Goal: Navigation & Orientation: Find specific page/section

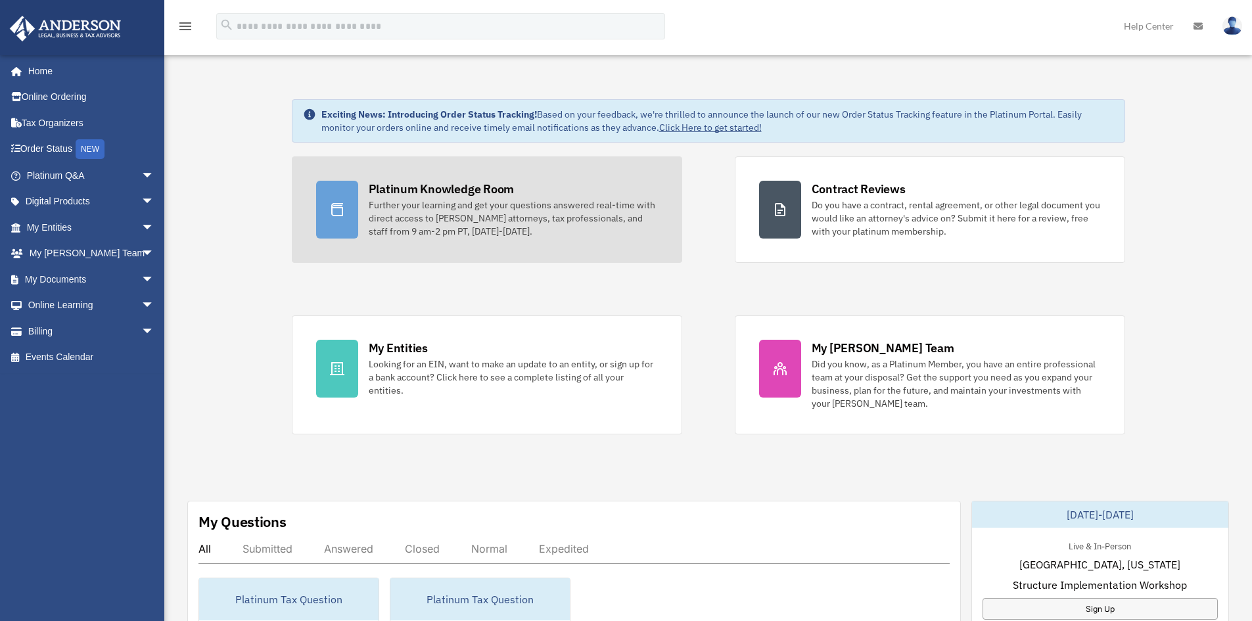
click at [408, 191] on div "Platinum Knowledge Room" at bounding box center [442, 189] width 146 height 16
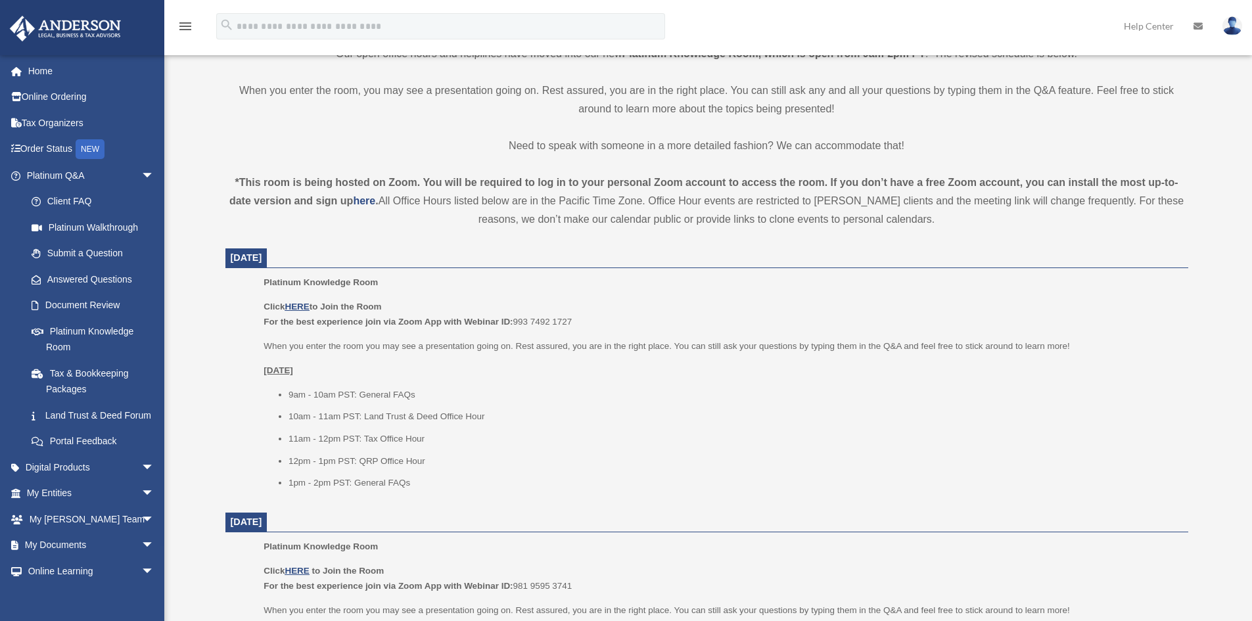
scroll to position [394, 0]
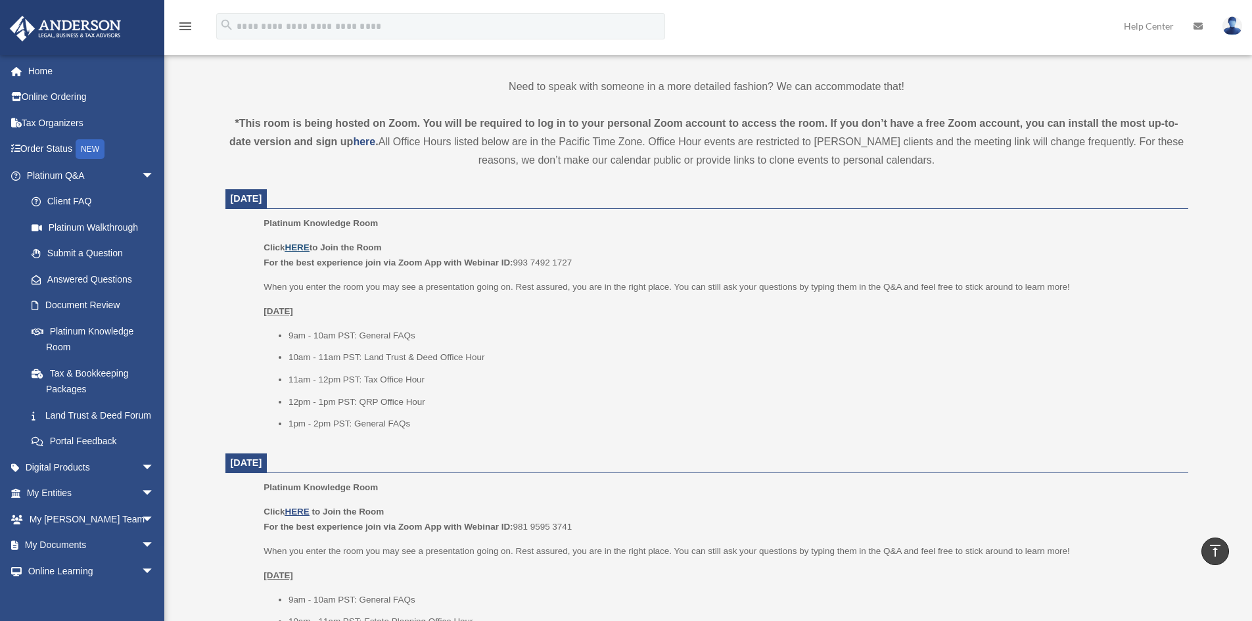
click at [296, 246] on u "HERE" at bounding box center [297, 247] width 24 height 10
click at [74, 414] on link "Land Trust & Deed Forum" at bounding box center [96, 415] width 156 height 26
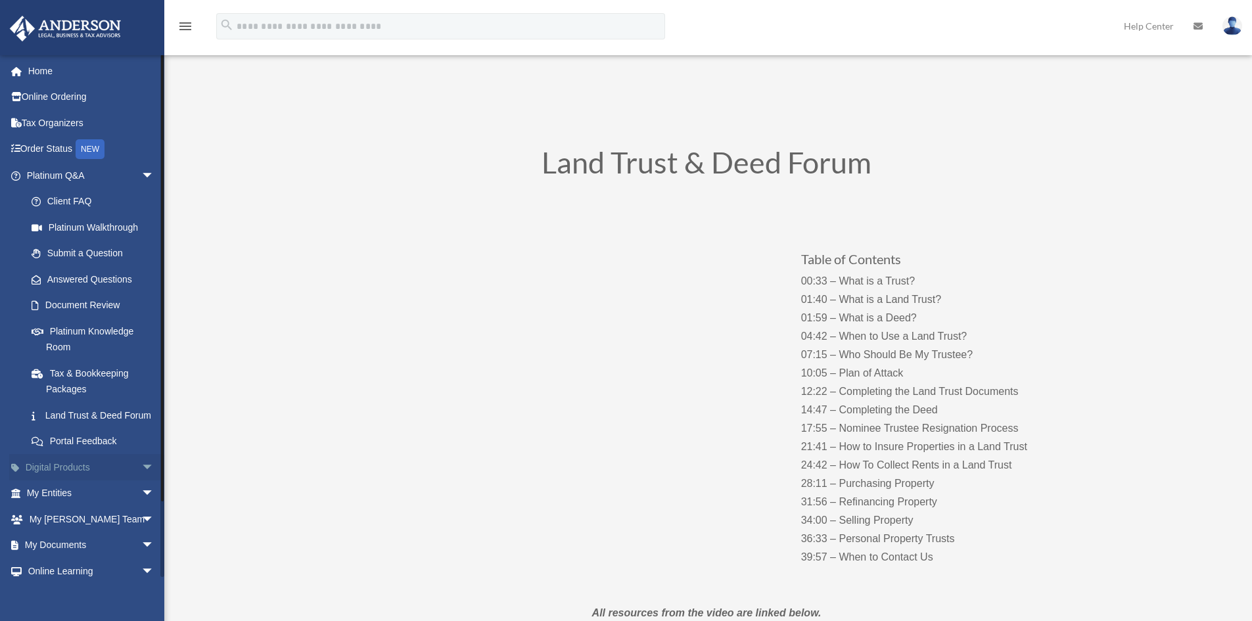
click at [141, 480] on span "arrow_drop_down" at bounding box center [154, 467] width 26 height 27
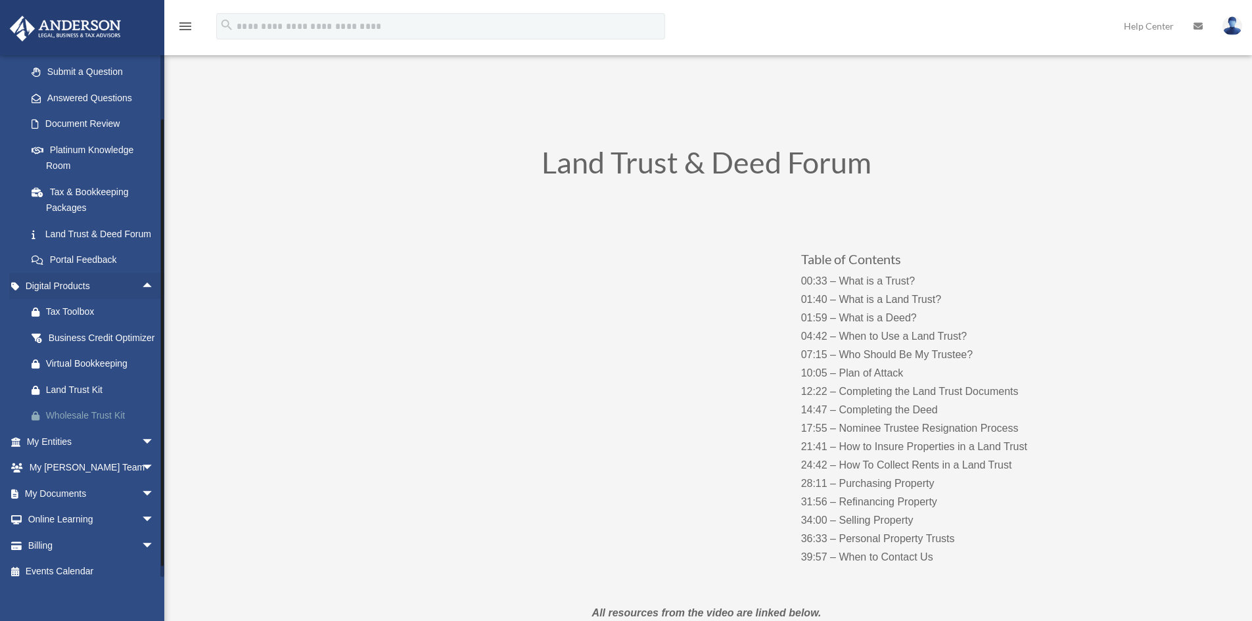
scroll to position [197, 0]
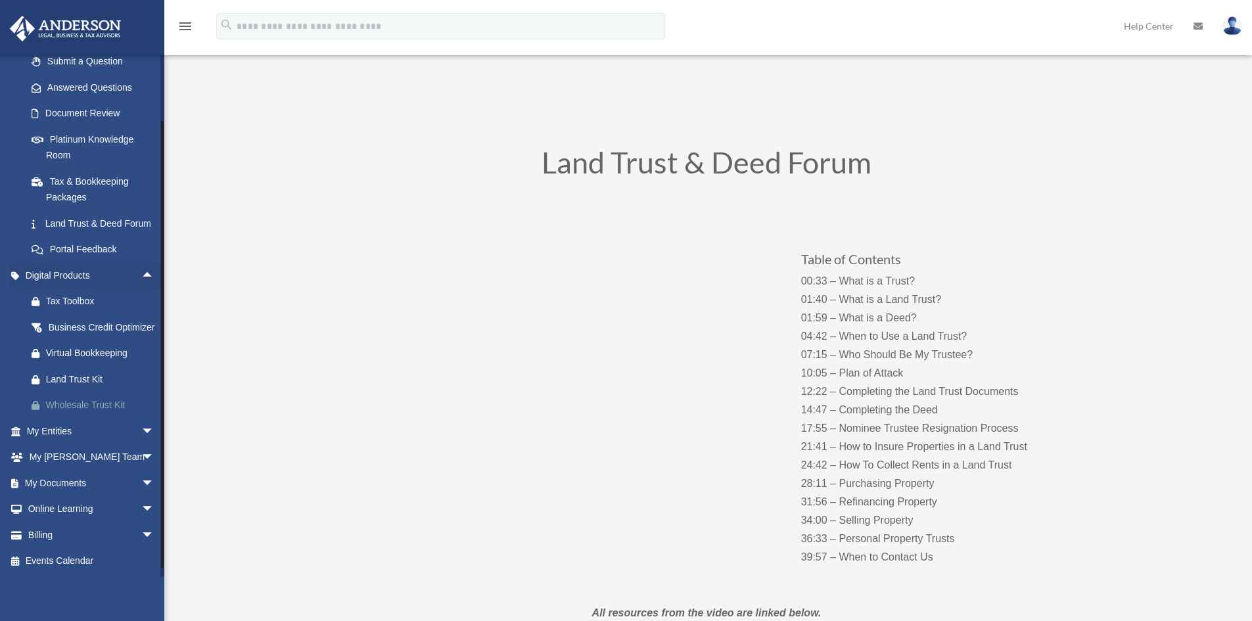
click at [97, 413] on div "Wholesale Trust Kit" at bounding box center [102, 405] width 112 height 16
click at [141, 445] on span "arrow_drop_down" at bounding box center [154, 431] width 26 height 27
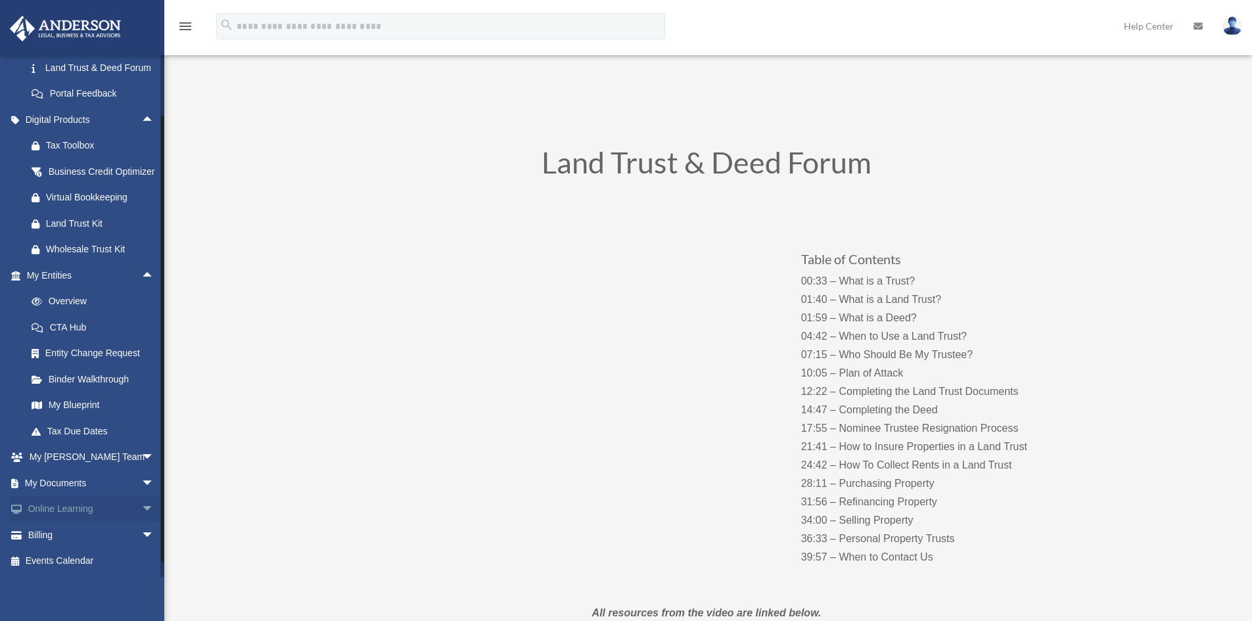
scroll to position [380, 0]
click at [90, 403] on link "My Blueprint" at bounding box center [96, 405] width 156 height 26
